Goal: Information Seeking & Learning: Check status

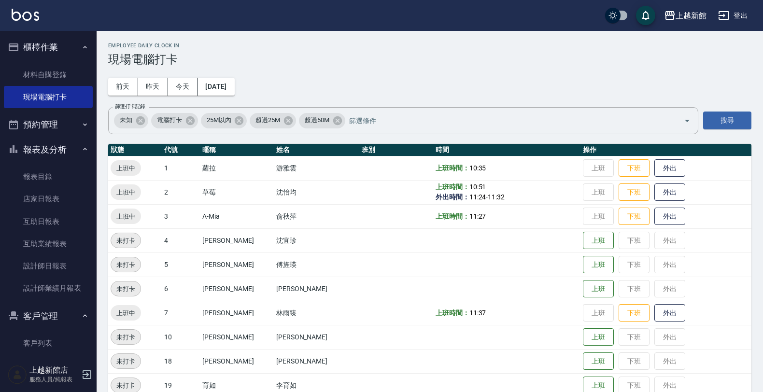
click at [206, 362] on tbody "上班中 1 [PERSON_NAME] [PERSON_NAME] 上班時間： 10:35 上班 下班 外出 上班中 2 草莓 沈怡均 上班時間： 10:51…" at bounding box center [429, 373] width 643 height 434
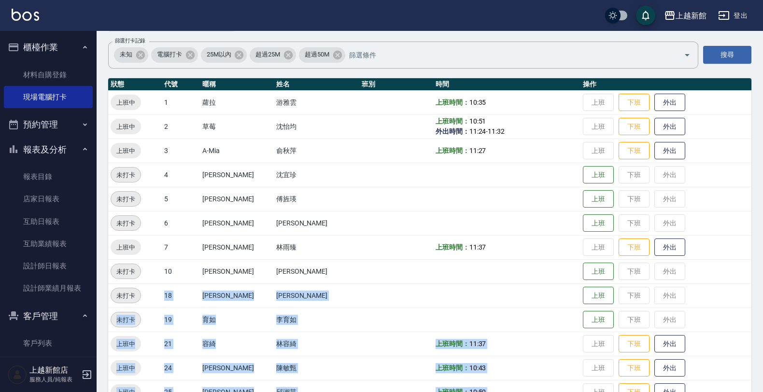
scroll to position [121, 0]
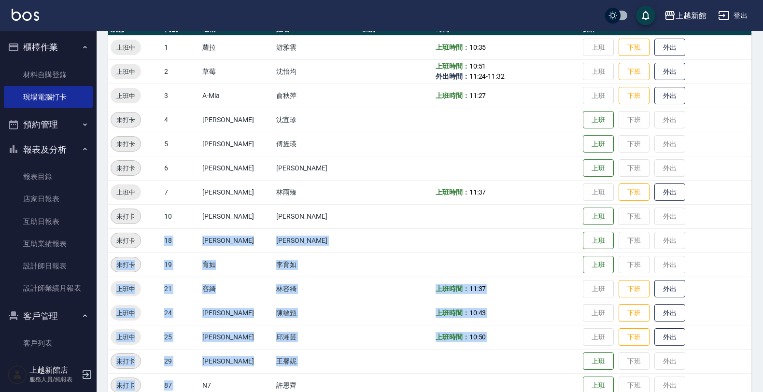
click at [281, 329] on td "邱湘芸" at bounding box center [317, 337] width 86 height 24
click at [359, 247] on td at bounding box center [396, 240] width 74 height 24
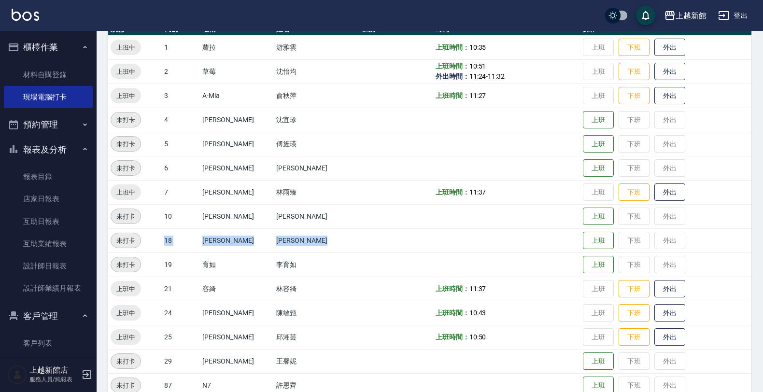
click at [359, 248] on td at bounding box center [396, 240] width 74 height 24
click at [77, 232] on link "互助日報表" at bounding box center [48, 221] width 89 height 22
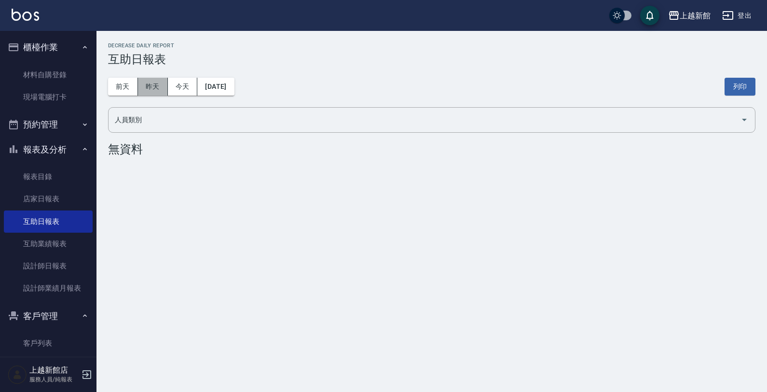
click at [150, 92] on button "昨天" at bounding box center [153, 87] width 30 height 18
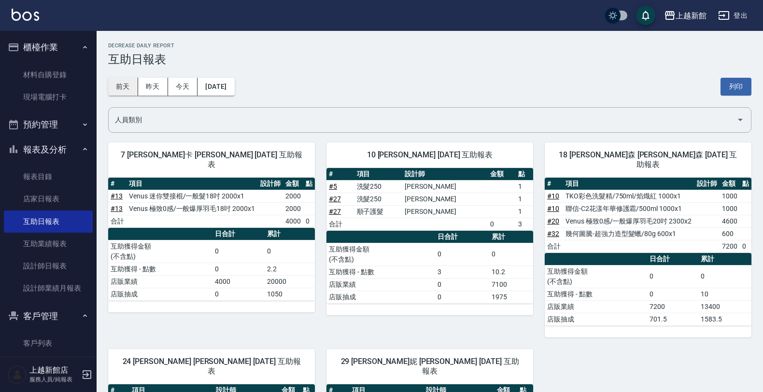
drag, startPoint x: 127, startPoint y: 83, endPoint x: 134, endPoint y: 83, distance: 6.8
click at [133, 83] on button "前天" at bounding box center [123, 87] width 30 height 18
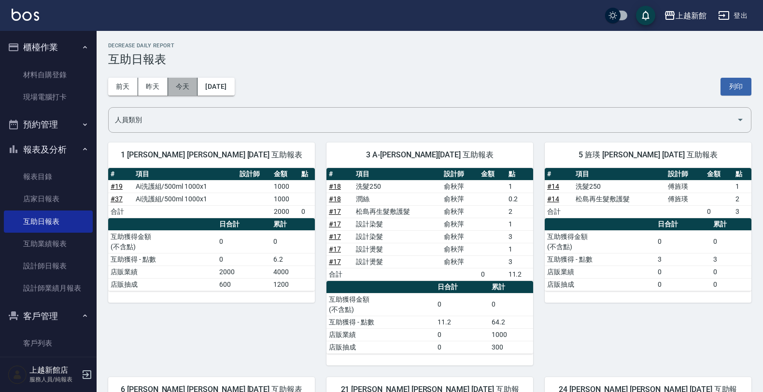
click at [181, 78] on button "今天" at bounding box center [183, 87] width 30 height 18
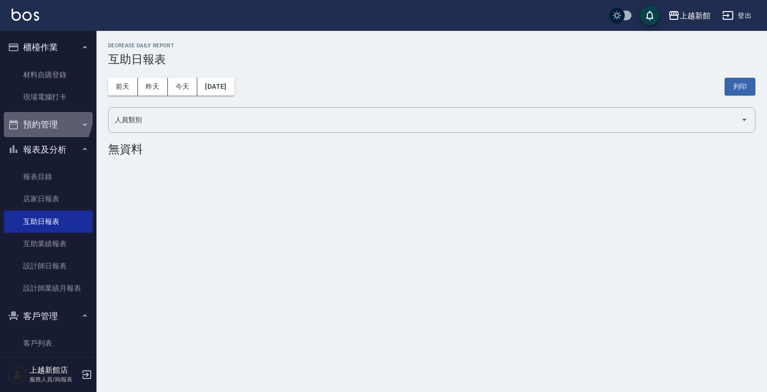
click at [28, 112] on button "預約管理" at bounding box center [48, 124] width 89 height 25
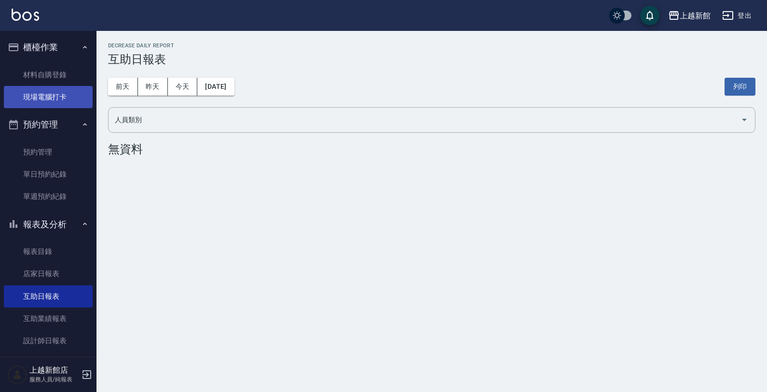
click at [33, 102] on link "現場電腦打卡" at bounding box center [48, 97] width 89 height 22
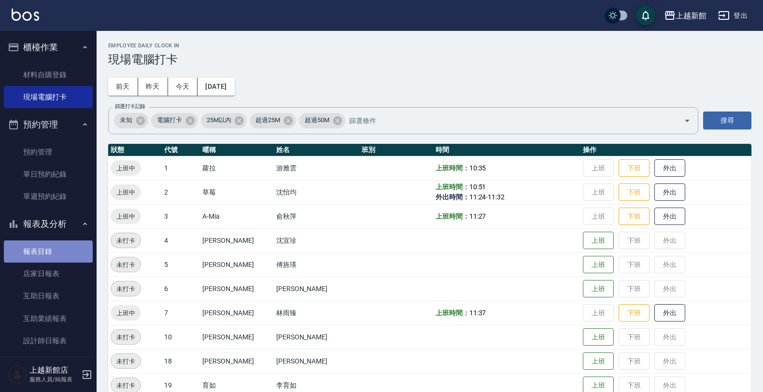
click at [70, 261] on link "報表目錄" at bounding box center [48, 251] width 89 height 22
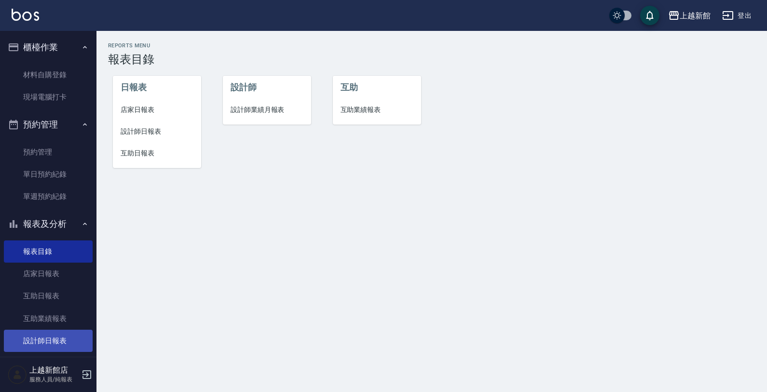
click at [44, 331] on link "設計師日報表" at bounding box center [48, 341] width 89 height 22
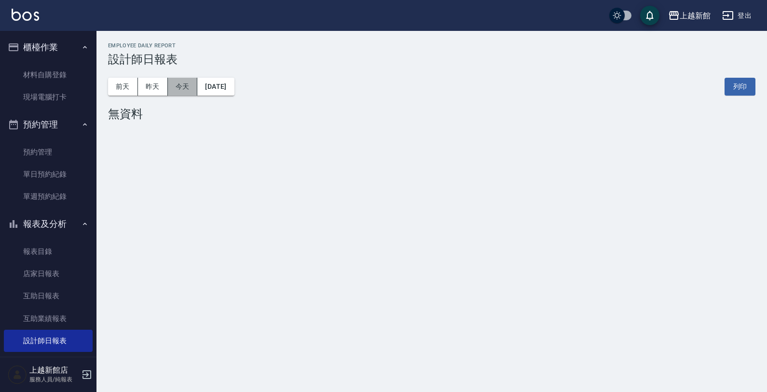
click at [181, 90] on button "今天" at bounding box center [183, 87] width 30 height 18
click at [140, 88] on button "昨天" at bounding box center [153, 87] width 30 height 18
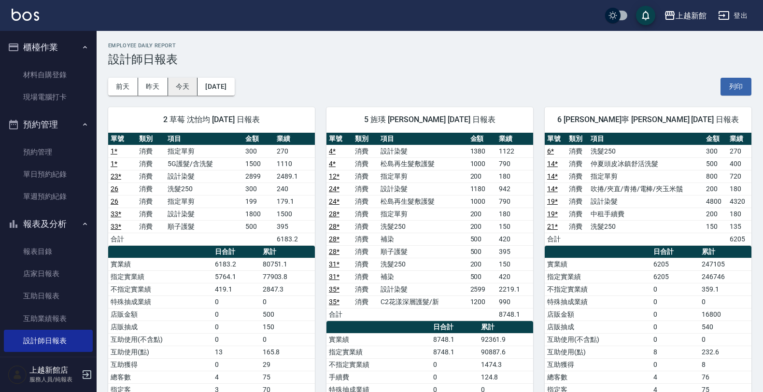
click at [169, 89] on button "今天" at bounding box center [183, 87] width 30 height 18
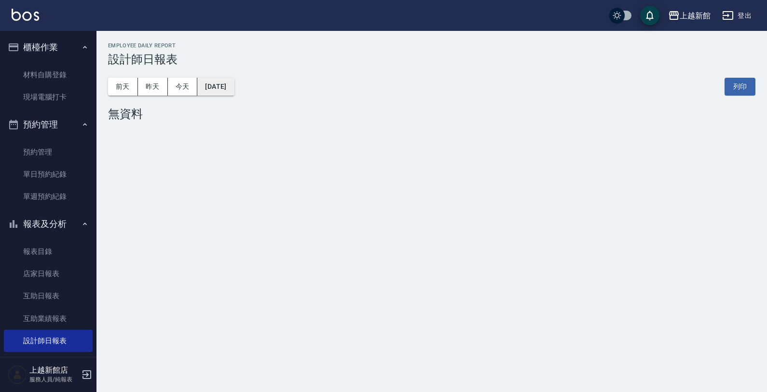
click at [203, 80] on button "[DATE]" at bounding box center [215, 87] width 37 height 18
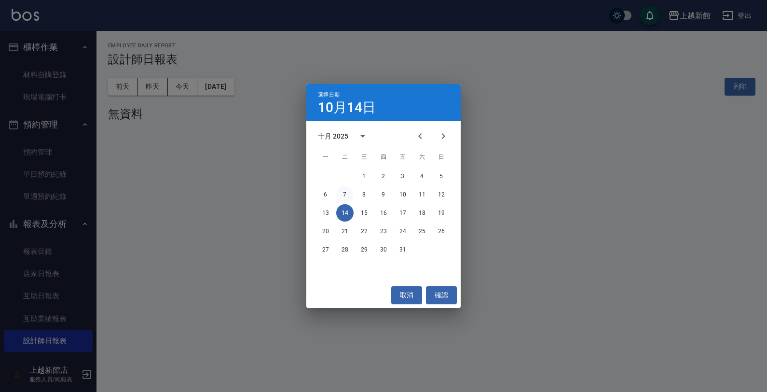
click at [340, 194] on button "7" at bounding box center [344, 194] width 17 height 17
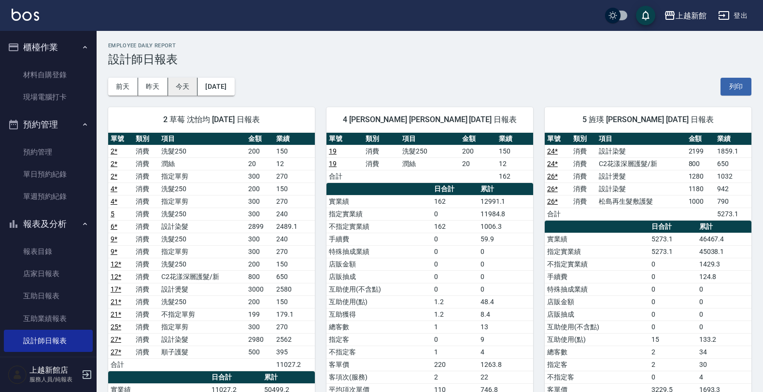
click at [189, 80] on button "今天" at bounding box center [183, 87] width 30 height 18
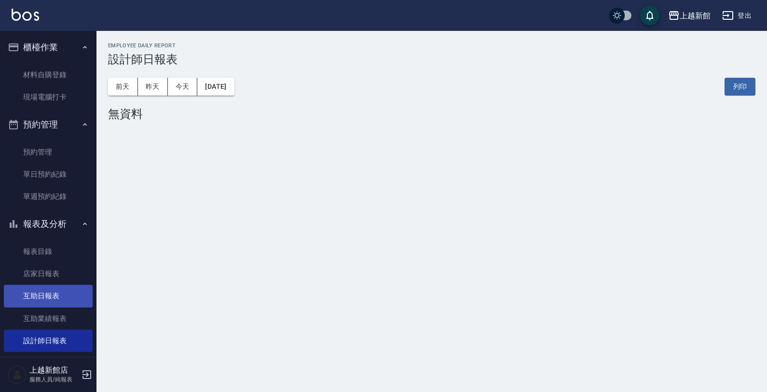
click at [64, 289] on link "互助日報表" at bounding box center [48, 296] width 89 height 22
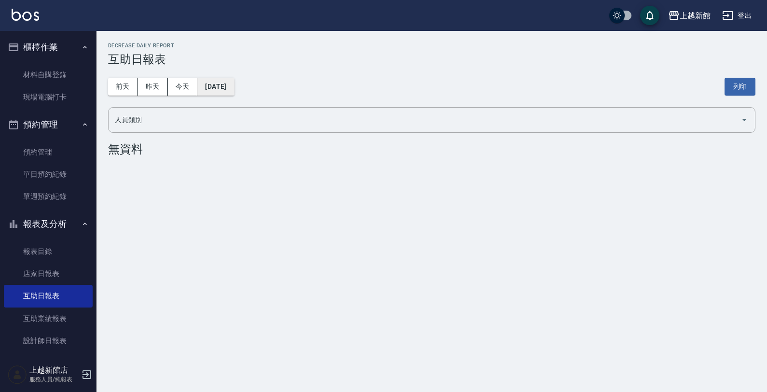
click at [234, 80] on button "[DATE]" at bounding box center [215, 87] width 37 height 18
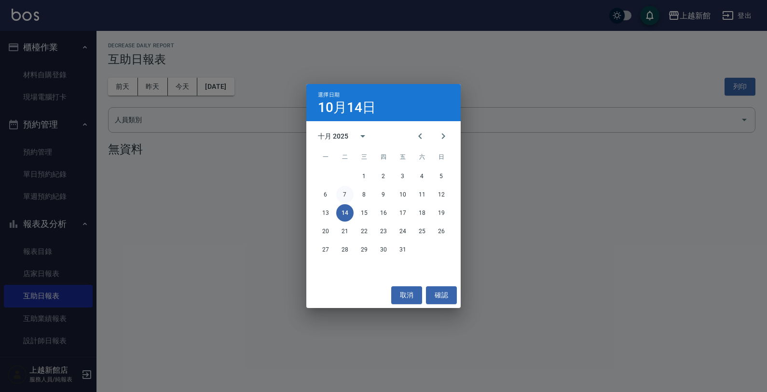
click at [349, 194] on button "7" at bounding box center [344, 194] width 17 height 17
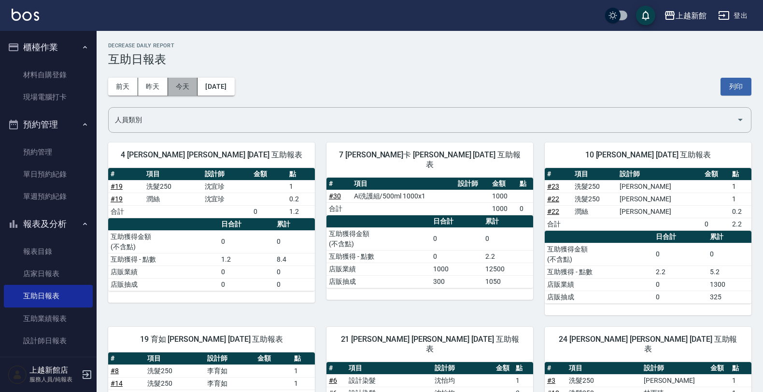
click at [189, 85] on button "今天" at bounding box center [183, 87] width 30 height 18
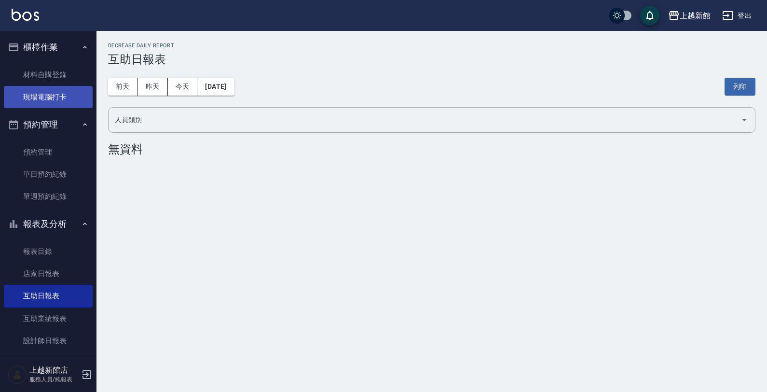
click at [72, 105] on link "現場電腦打卡" at bounding box center [48, 97] width 89 height 22
